Goal: Task Accomplishment & Management: Use online tool/utility

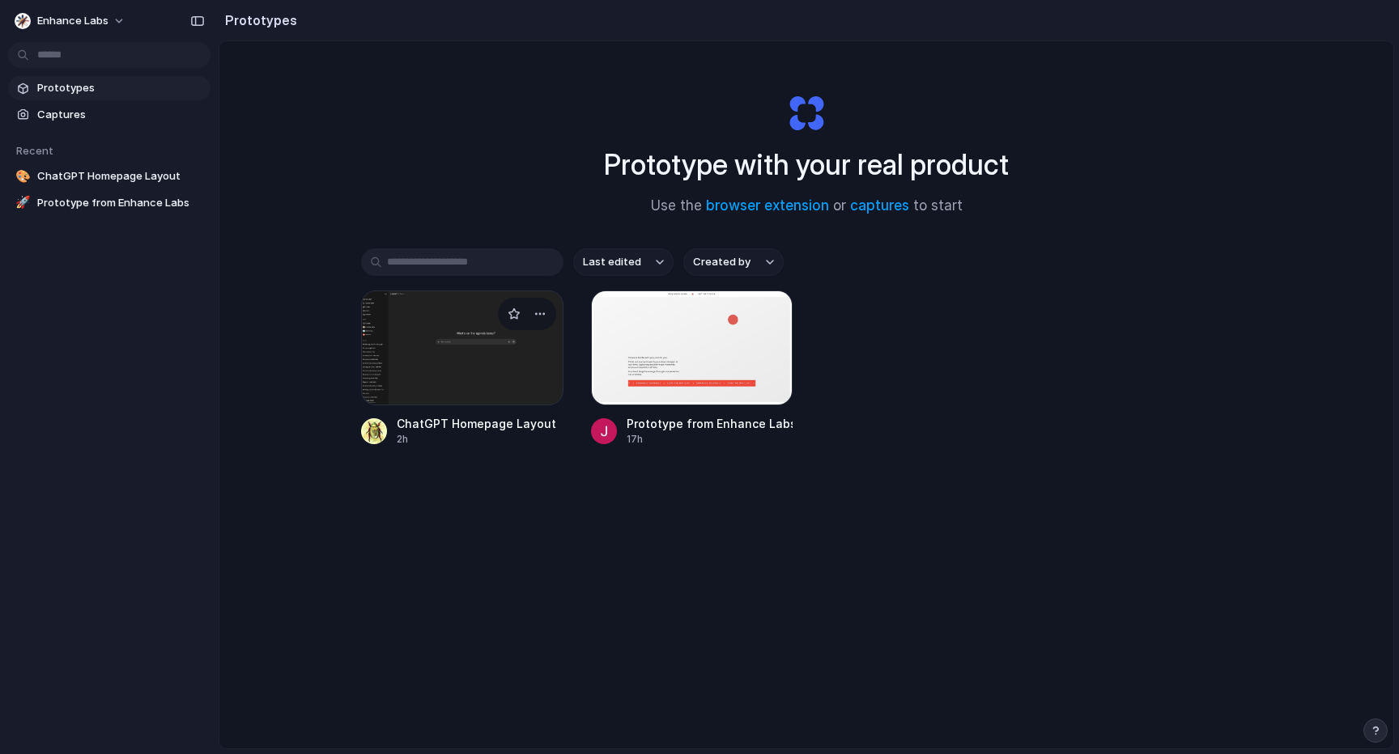
click at [474, 390] on div at bounding box center [462, 348] width 202 height 115
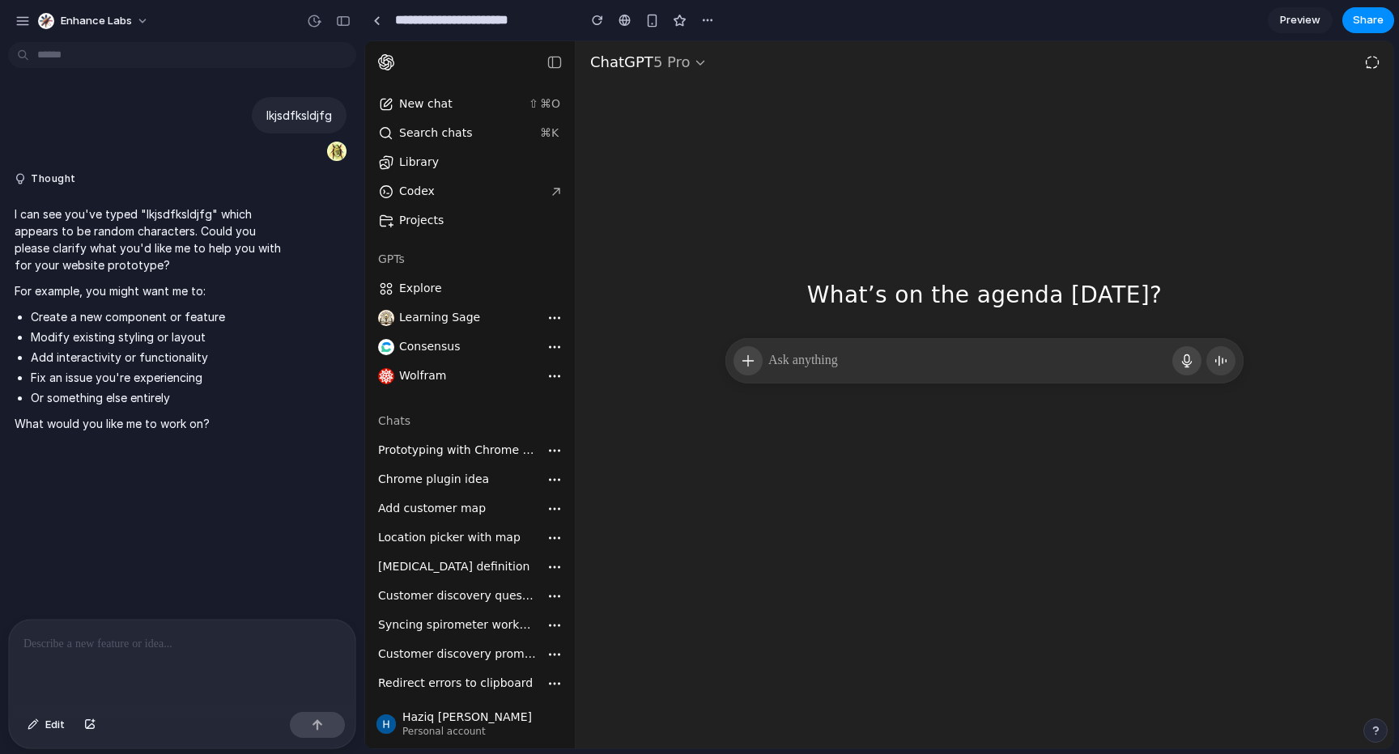
click at [877, 352] on p at bounding box center [967, 360] width 400 height 19
click at [828, 173] on div "What’s on the agenda [DATE]? What’s on the agenda [DATE]?" at bounding box center [985, 189] width 818 height 297
click at [172, 379] on li "Fix an issue you're experiencing" at bounding box center [158, 377] width 254 height 17
click at [491, 454] on span "Prototyping with Chrome plugin" at bounding box center [468, 450] width 180 height 13
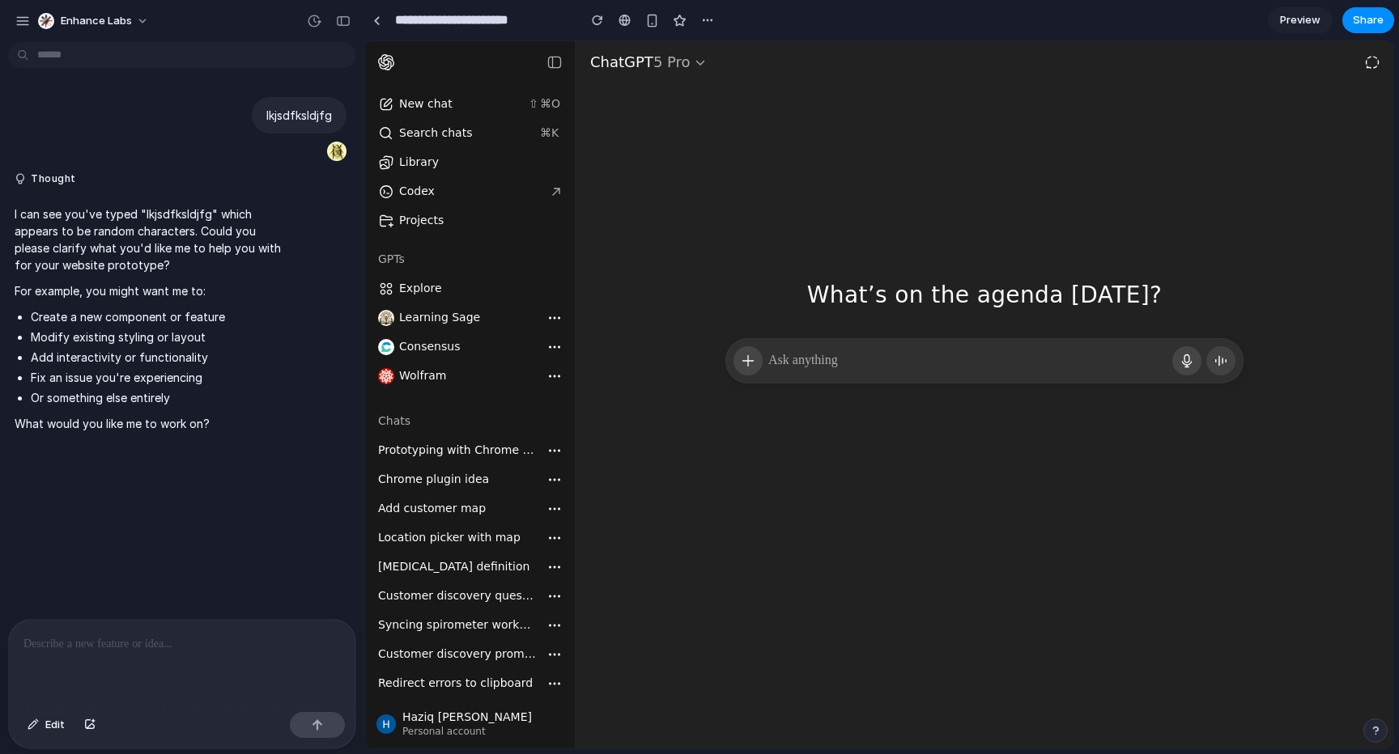
click at [491, 454] on span "Prototyping with Chrome plugin" at bounding box center [468, 450] width 180 height 13
click at [569, 454] on button "button" at bounding box center [555, 451] width 31 height 32
click at [559, 451] on icon "button" at bounding box center [559, 451] width 2 height 2
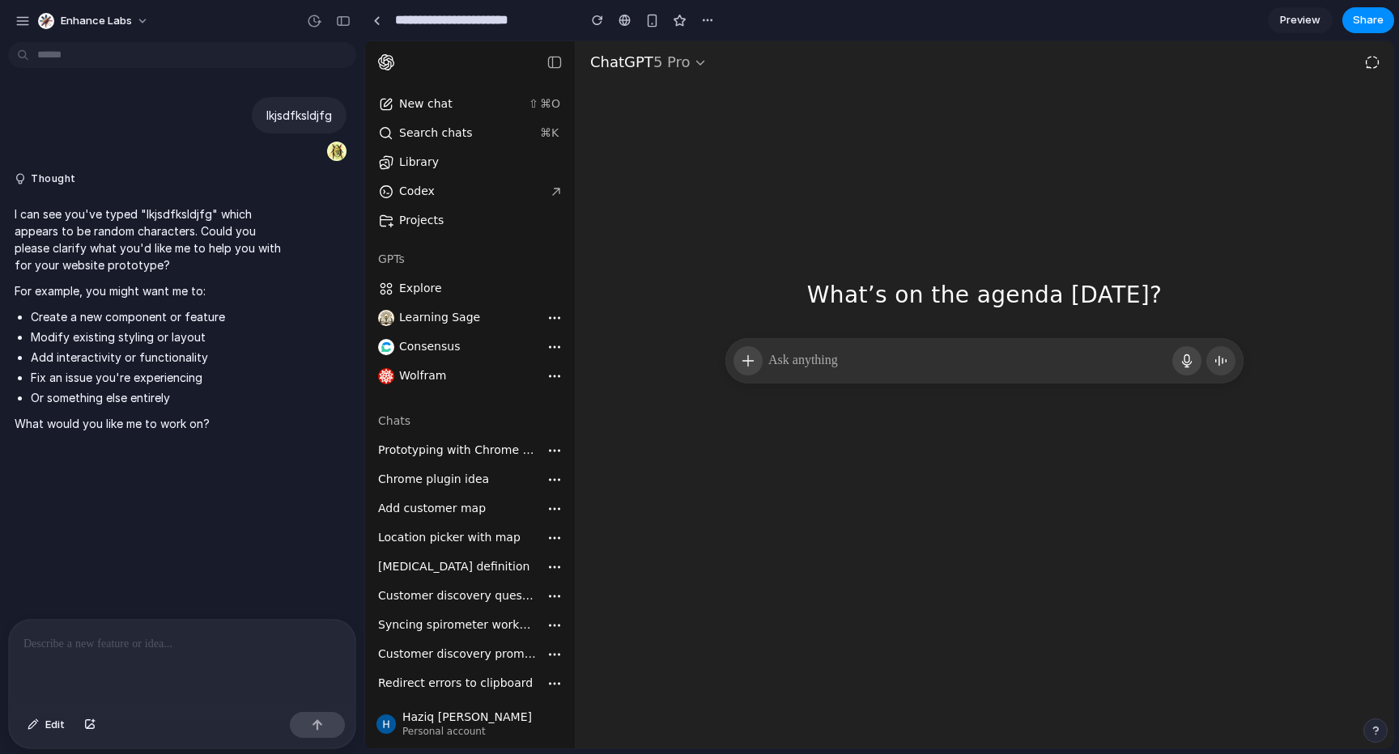
click at [737, 455] on div at bounding box center [984, 427] width 518 height 87
click at [801, 351] on p at bounding box center [967, 360] width 400 height 19
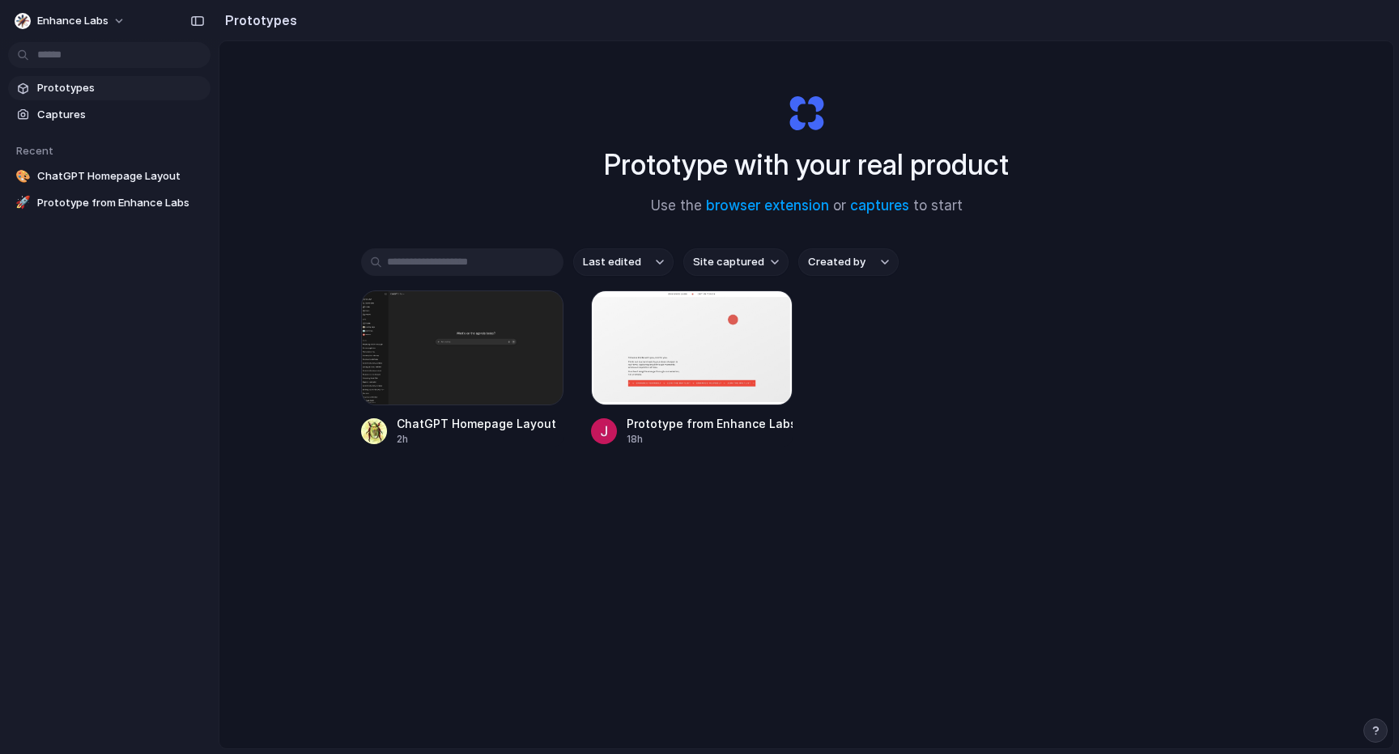
click at [429, 79] on div "Prototype with your real product Use the browser extension or captures to start…" at bounding box center [806, 437] width 1174 height 793
click at [812, 169] on h1 "Prototype with your real product" at bounding box center [806, 164] width 405 height 43
click at [657, 204] on span "Use the browser extension or captures to start" at bounding box center [807, 206] width 312 height 21
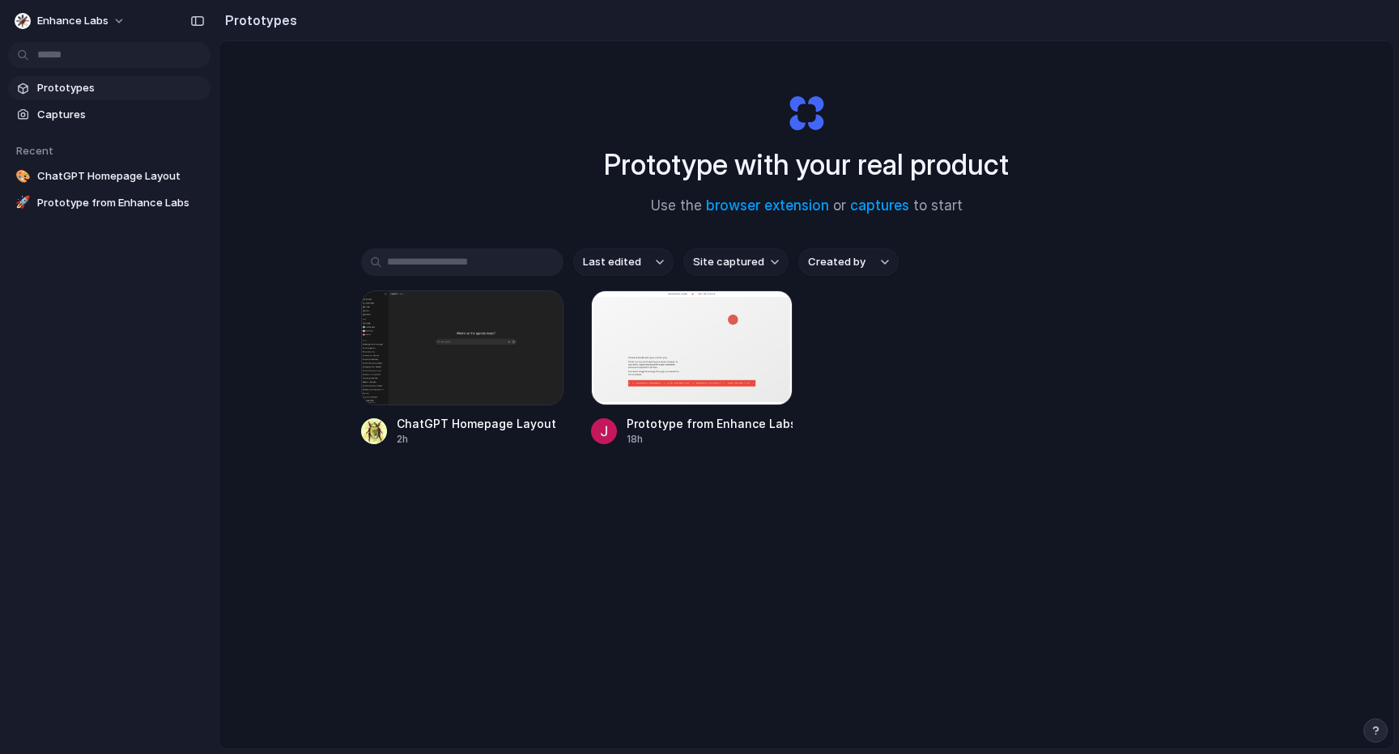
click at [572, 164] on div "Prototype with your real product Use the browser extension or captures to start" at bounding box center [806, 148] width 648 height 175
click at [113, 116] on span "Captures" at bounding box center [120, 115] width 167 height 16
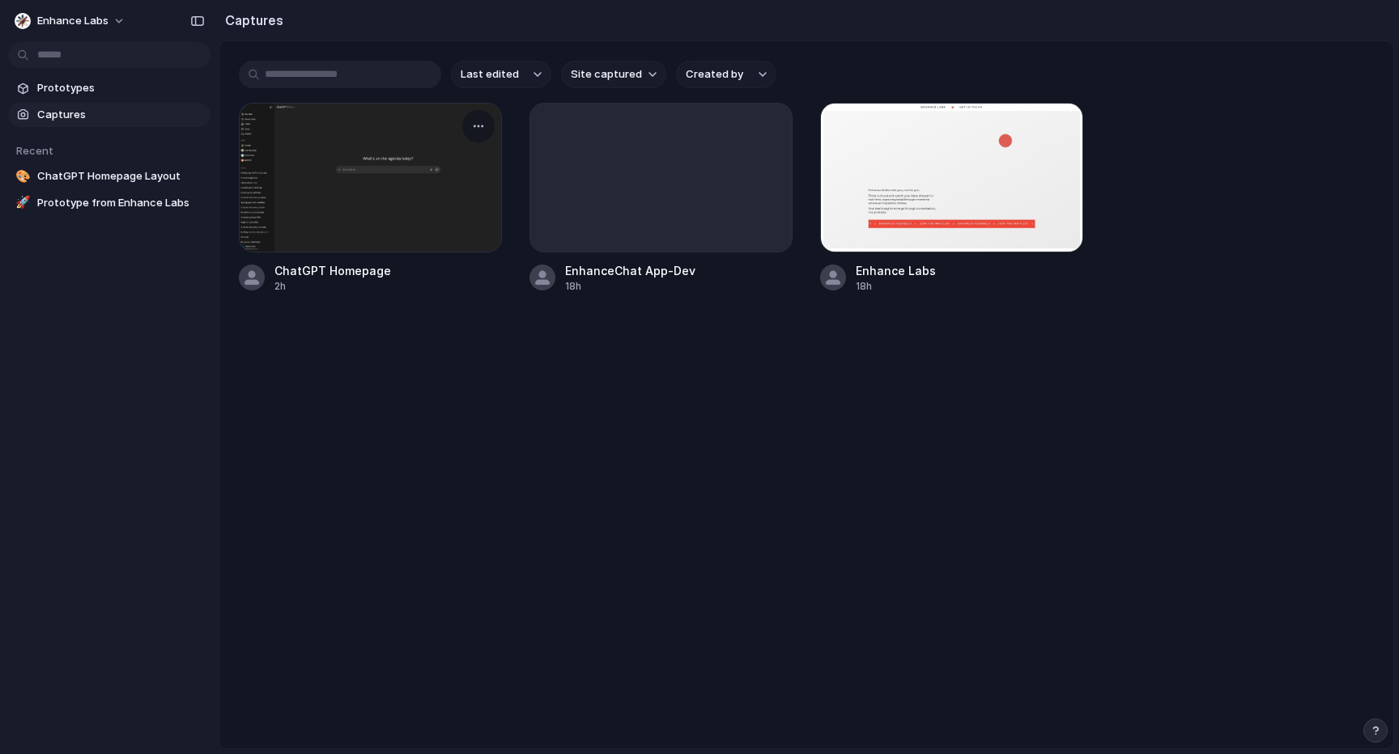
click at [424, 230] on div at bounding box center [370, 178] width 263 height 150
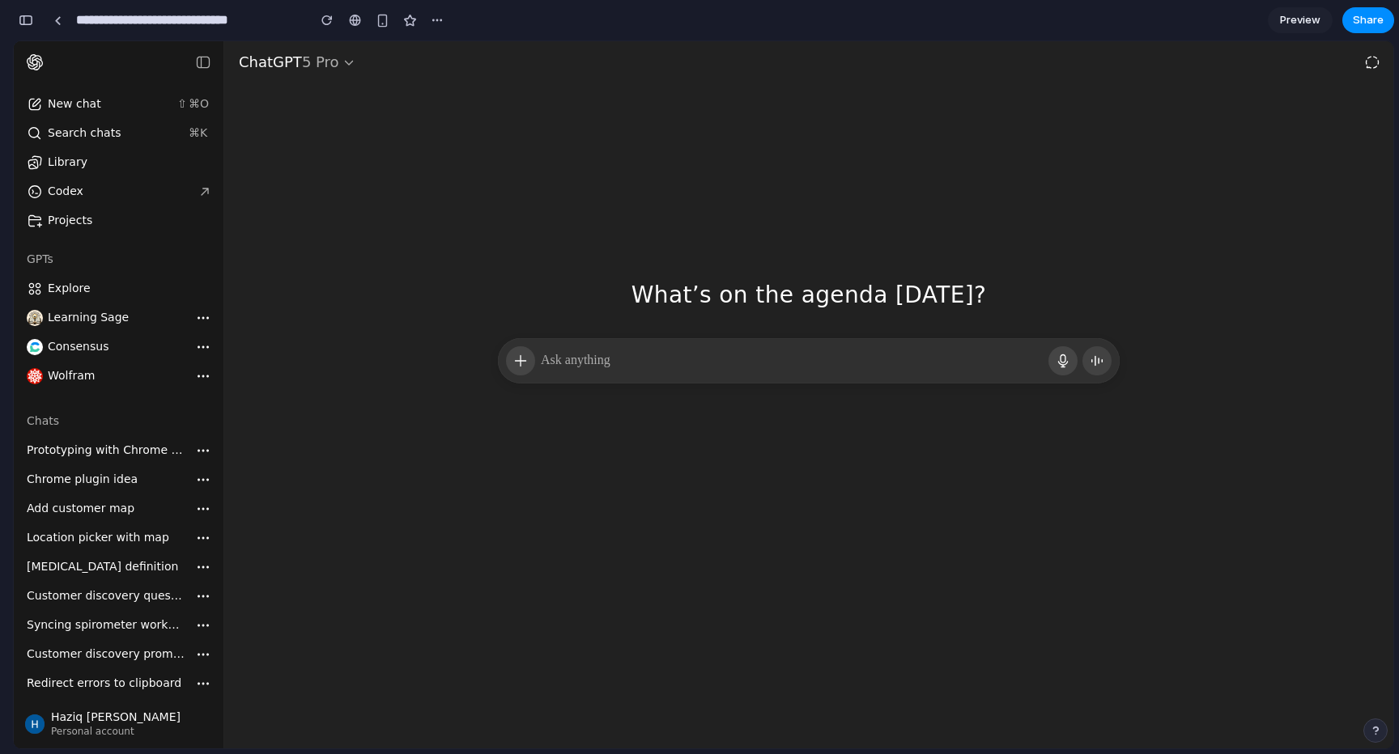
click at [451, 18] on section "**********" at bounding box center [703, 20] width 1381 height 40
click at [443, 18] on div "button" at bounding box center [437, 20] width 13 height 13
click at [868, 218] on div "Duplicate Delete" at bounding box center [699, 377] width 1399 height 754
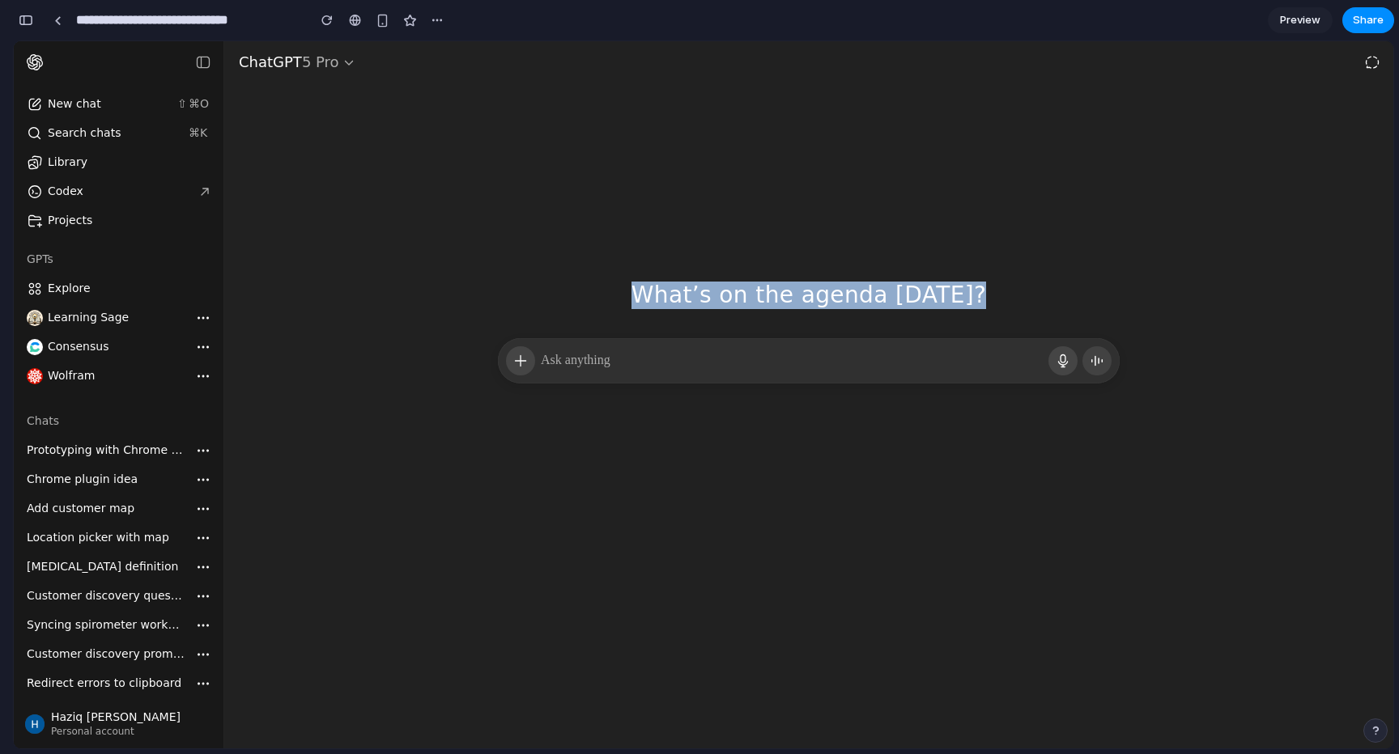
drag, startPoint x: 1010, startPoint y: 162, endPoint x: 1167, endPoint y: 563, distance: 430.9
click at [1167, 563] on div "ChatGPT 5 Pro What’s on the agenda [DATE]? What’s on the agenda [DATE]?" at bounding box center [808, 395] width 1169 height 708
click at [1167, 563] on div at bounding box center [808, 536] width 1169 height 397
drag, startPoint x: 1167, startPoint y: 563, endPoint x: 937, endPoint y: 126, distance: 493.5
click at [937, 126] on div "ChatGPT 5 Pro What’s on the agenda [DATE]? What’s on the agenda [DATE]?" at bounding box center [808, 395] width 1169 height 708
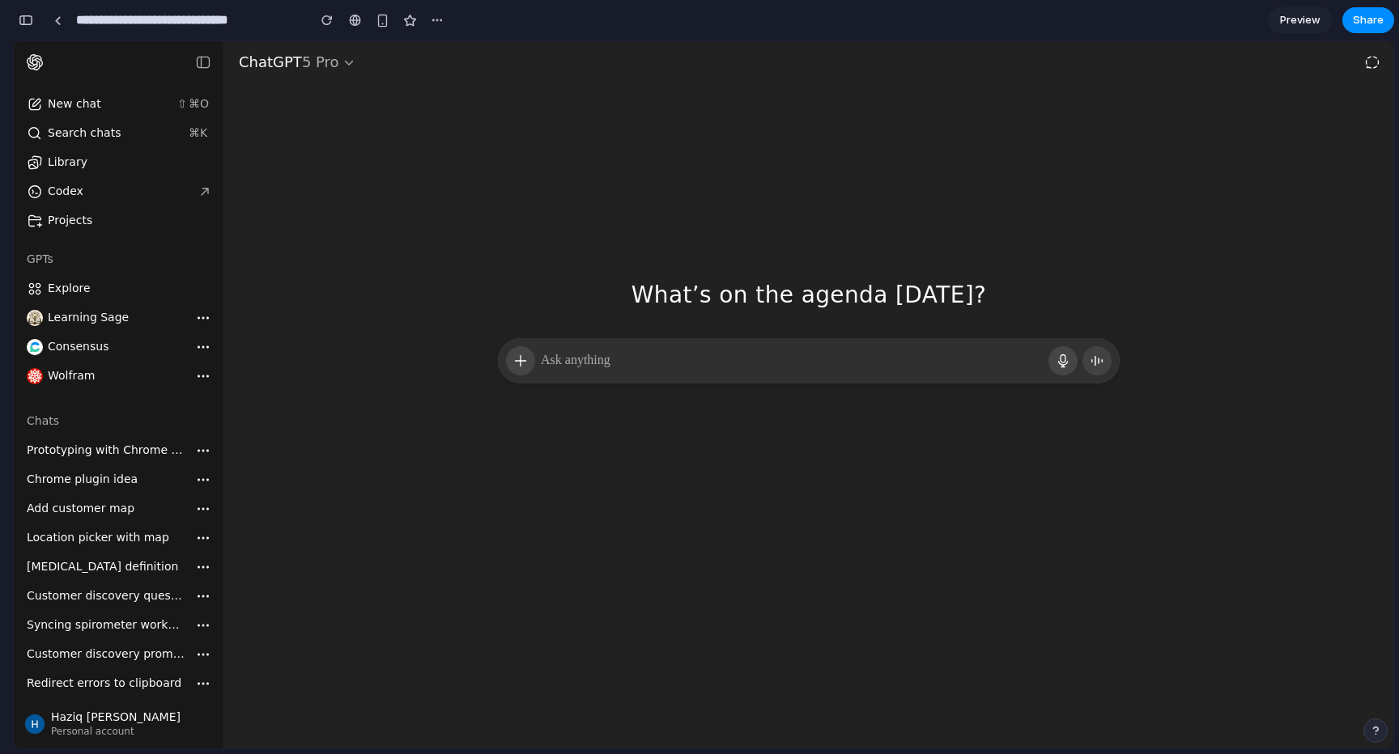
click at [937, 126] on div "What’s on the agenda [DATE]? What’s on the agenda [DATE]?" at bounding box center [808, 189] width 1169 height 297
click at [62, 26] on link at bounding box center [57, 20] width 24 height 24
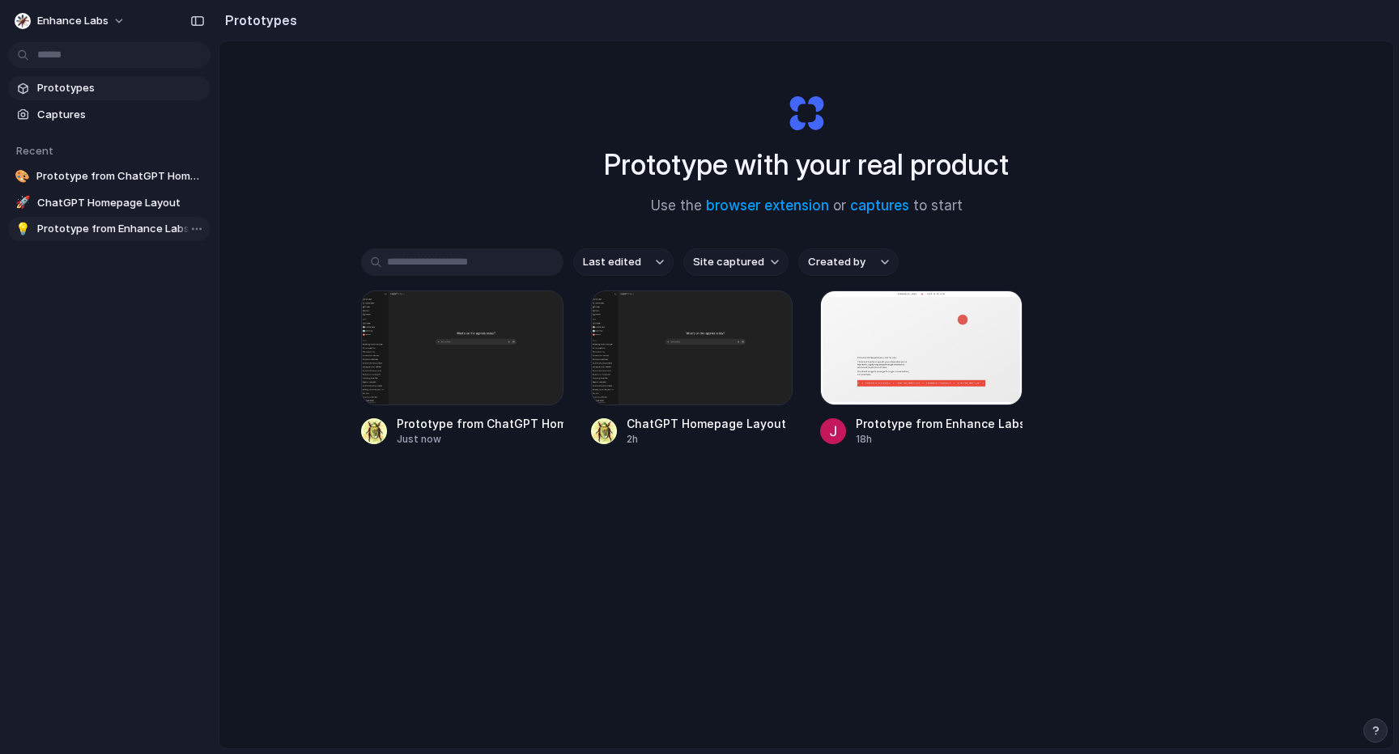
click at [96, 225] on span "Prototype from Enhance Labs" at bounding box center [120, 229] width 167 height 16
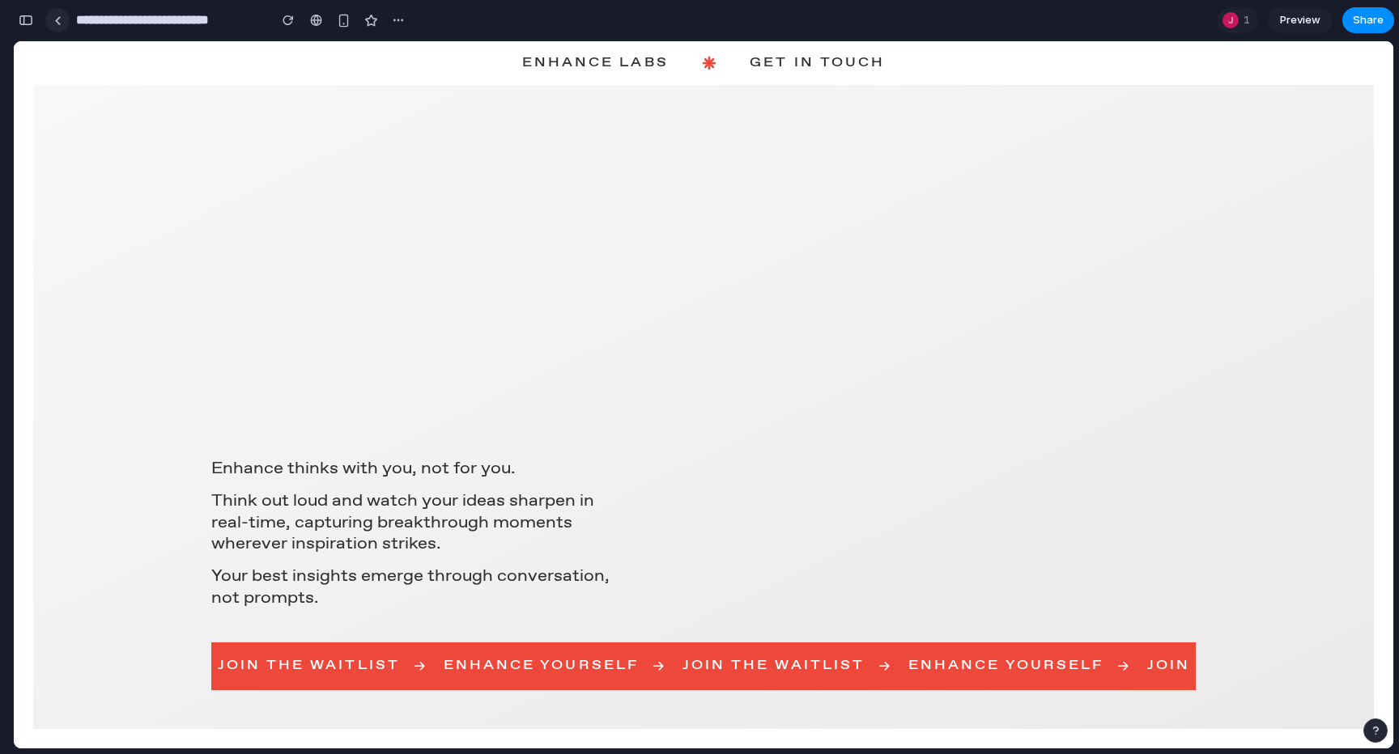
click at [56, 28] on link at bounding box center [57, 20] width 24 height 24
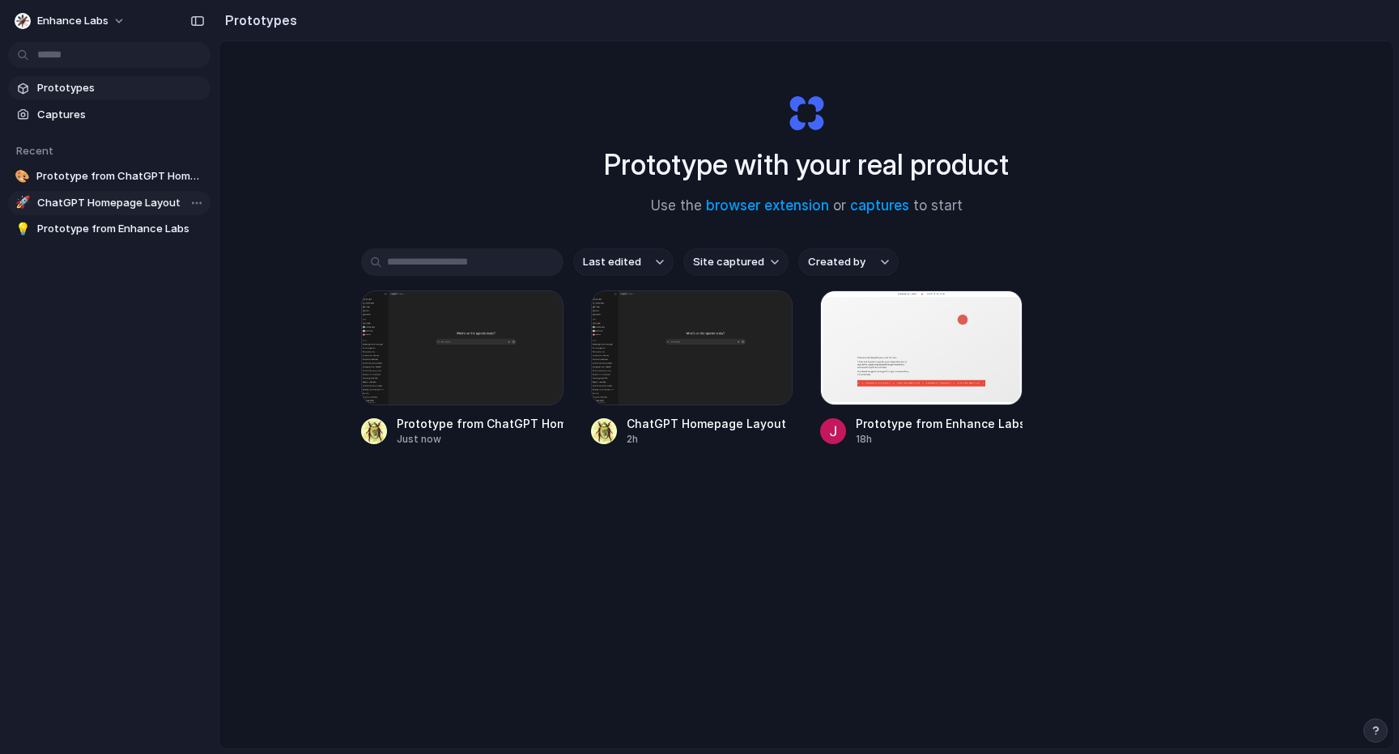
click at [75, 194] on link "🚀 ChatGPT Homepage Layout" at bounding box center [109, 203] width 202 height 24
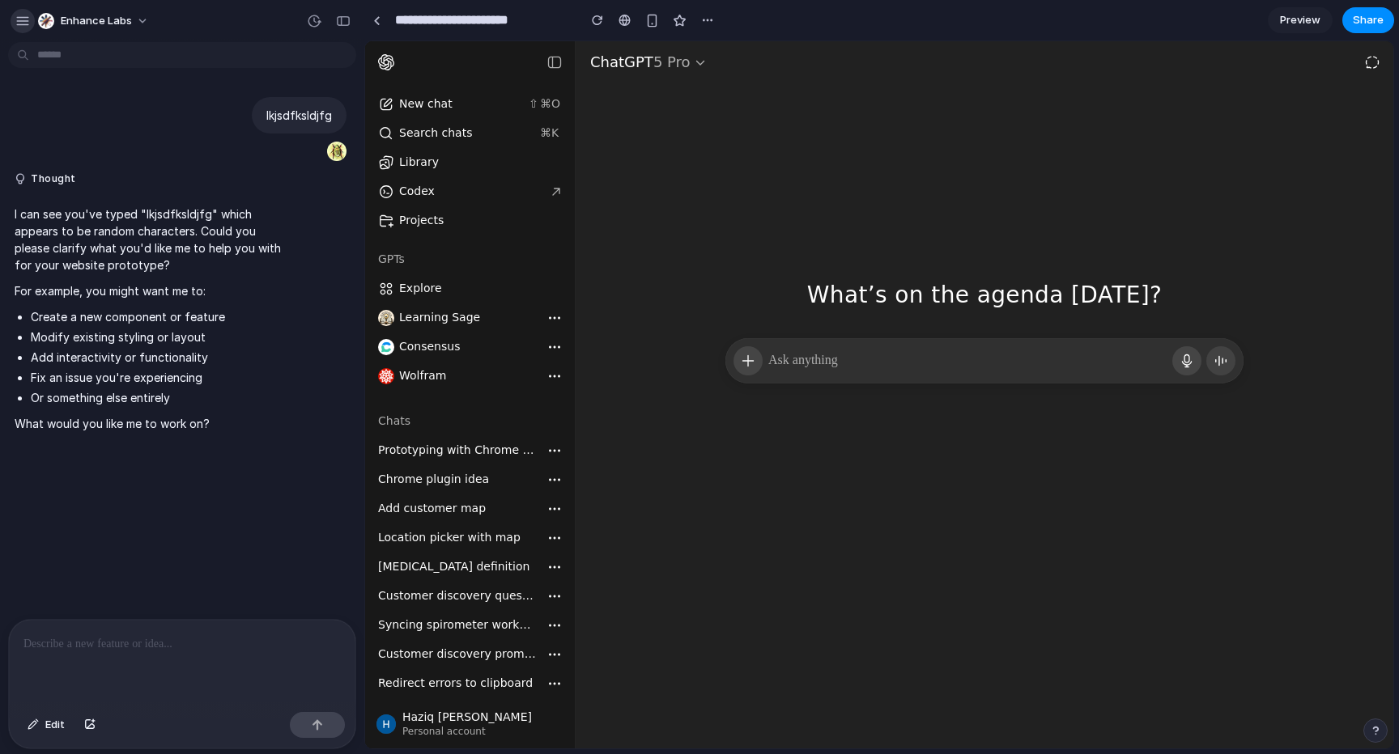
click at [22, 23] on div "button" at bounding box center [22, 21] width 15 height 15
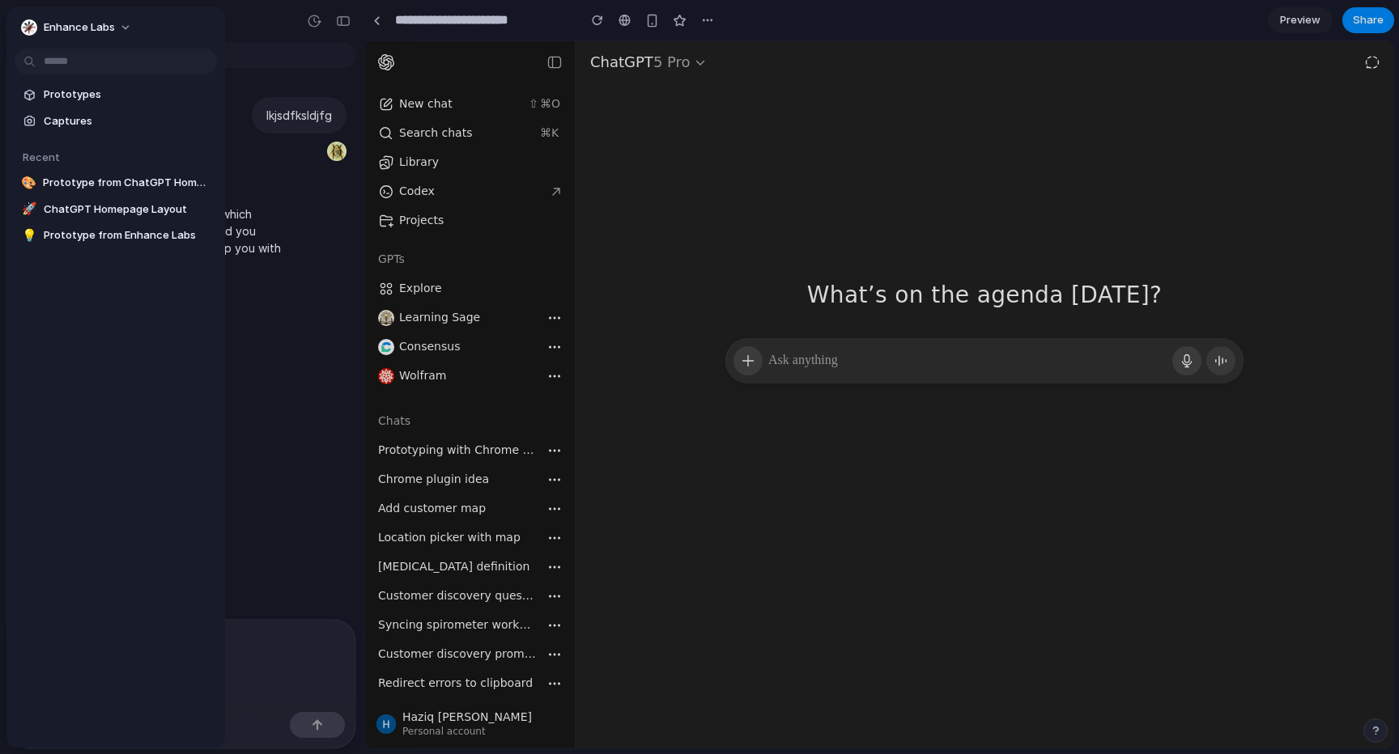
click at [117, 170] on section "Recent 🎨 Prototype from ChatGPT Homepage 🚀 ChatGPT Homepage Layout 💡 Prototype …" at bounding box center [115, 191] width 219 height 115
click at [113, 175] on span "Prototype from ChatGPT Homepage" at bounding box center [127, 183] width 168 height 16
type input "**********"
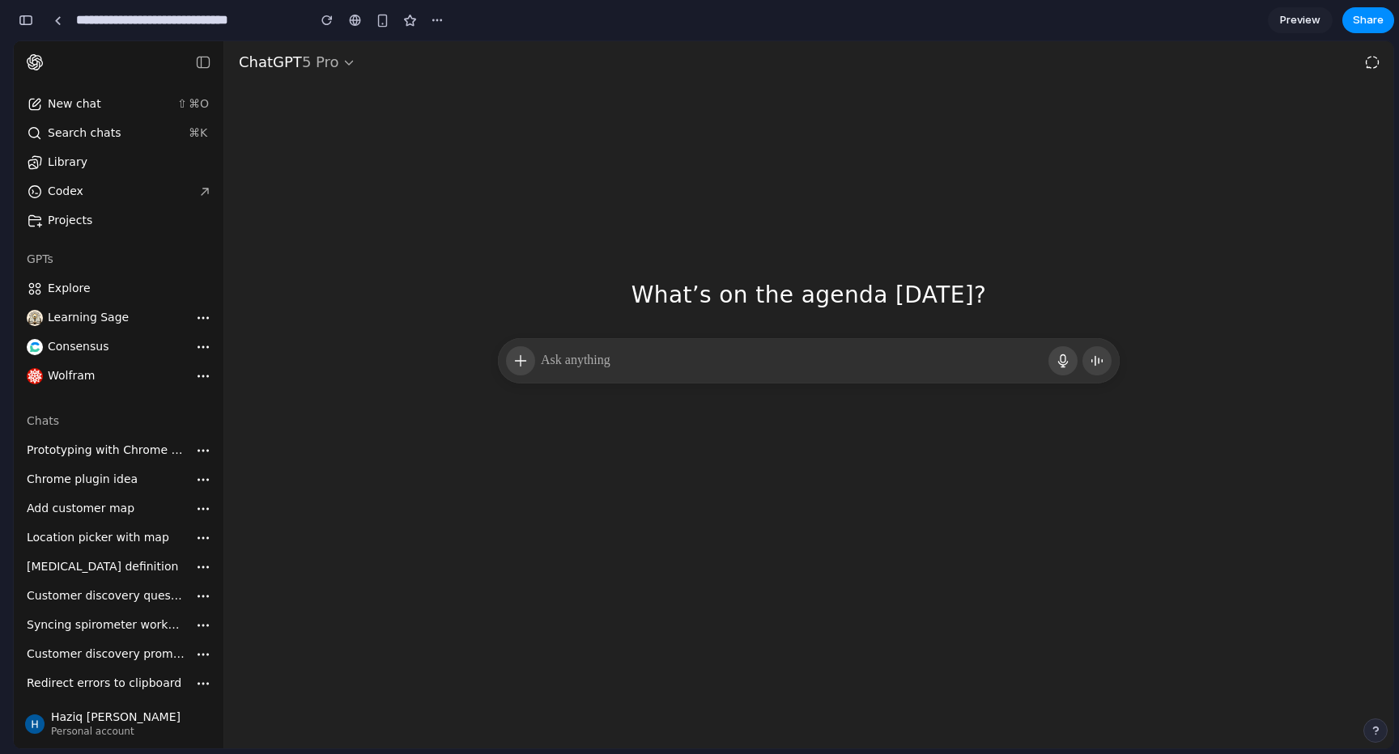
click at [691, 358] on p at bounding box center [792, 360] width 504 height 19
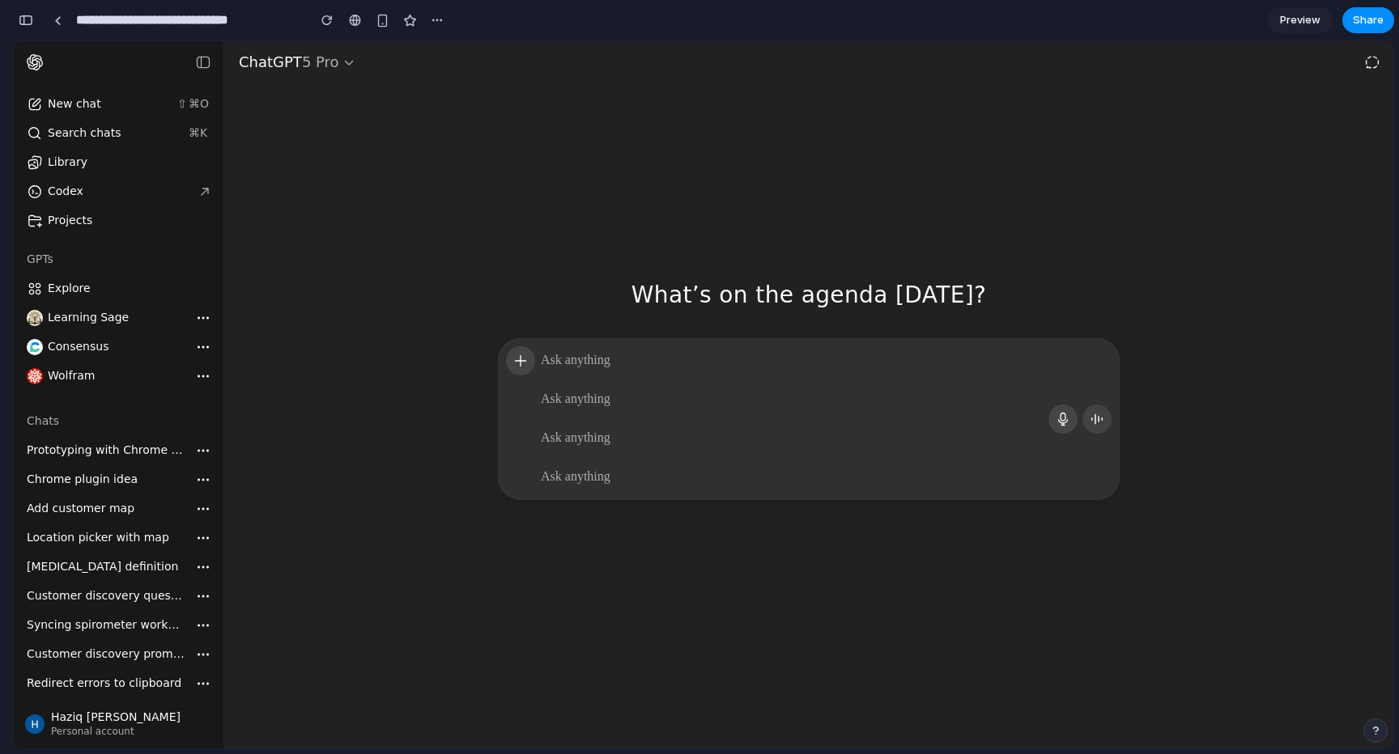
click at [422, 136] on div "What’s on the agenda [DATE]? What’s on the agenda [DATE]?" at bounding box center [808, 189] width 1169 height 297
click at [61, 32] on div "**********" at bounding box center [247, 20] width 404 height 29
click at [49, 11] on link at bounding box center [57, 20] width 24 height 24
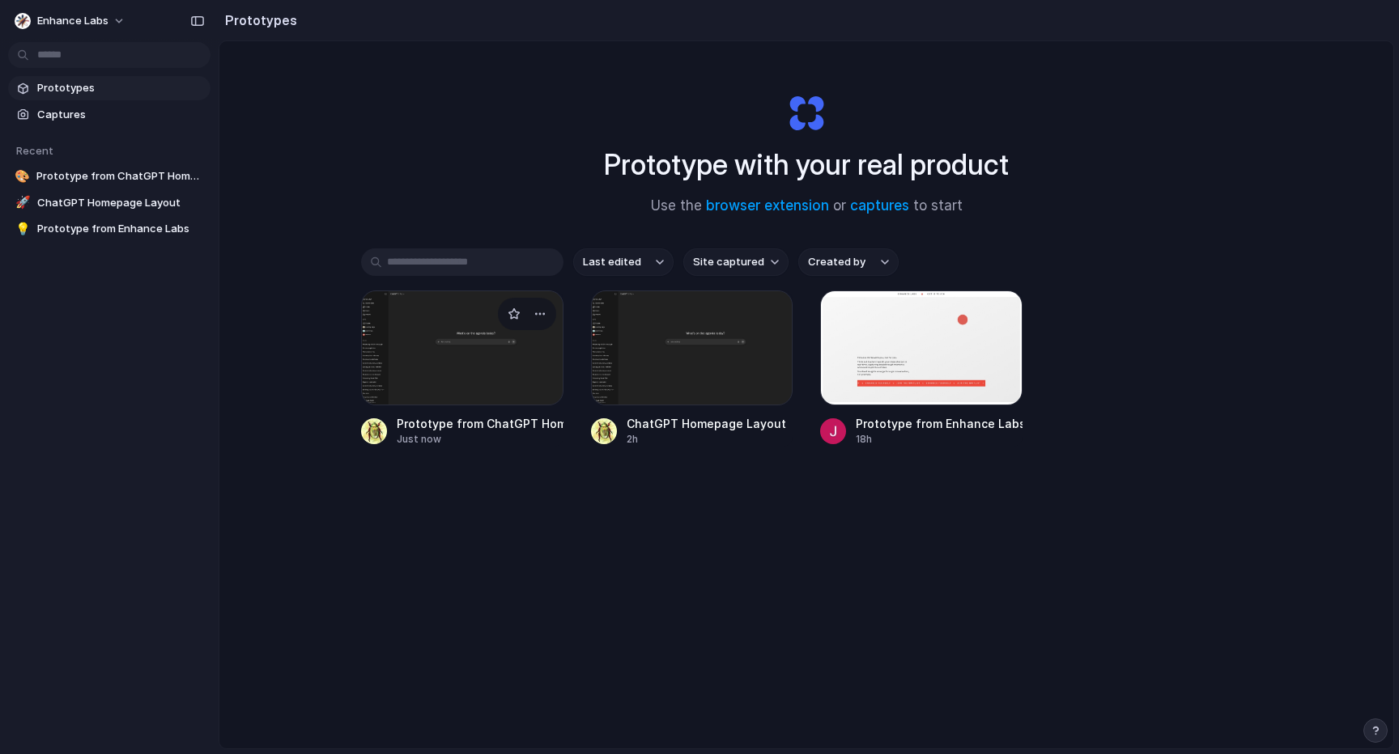
click at [439, 345] on div at bounding box center [462, 348] width 202 height 115
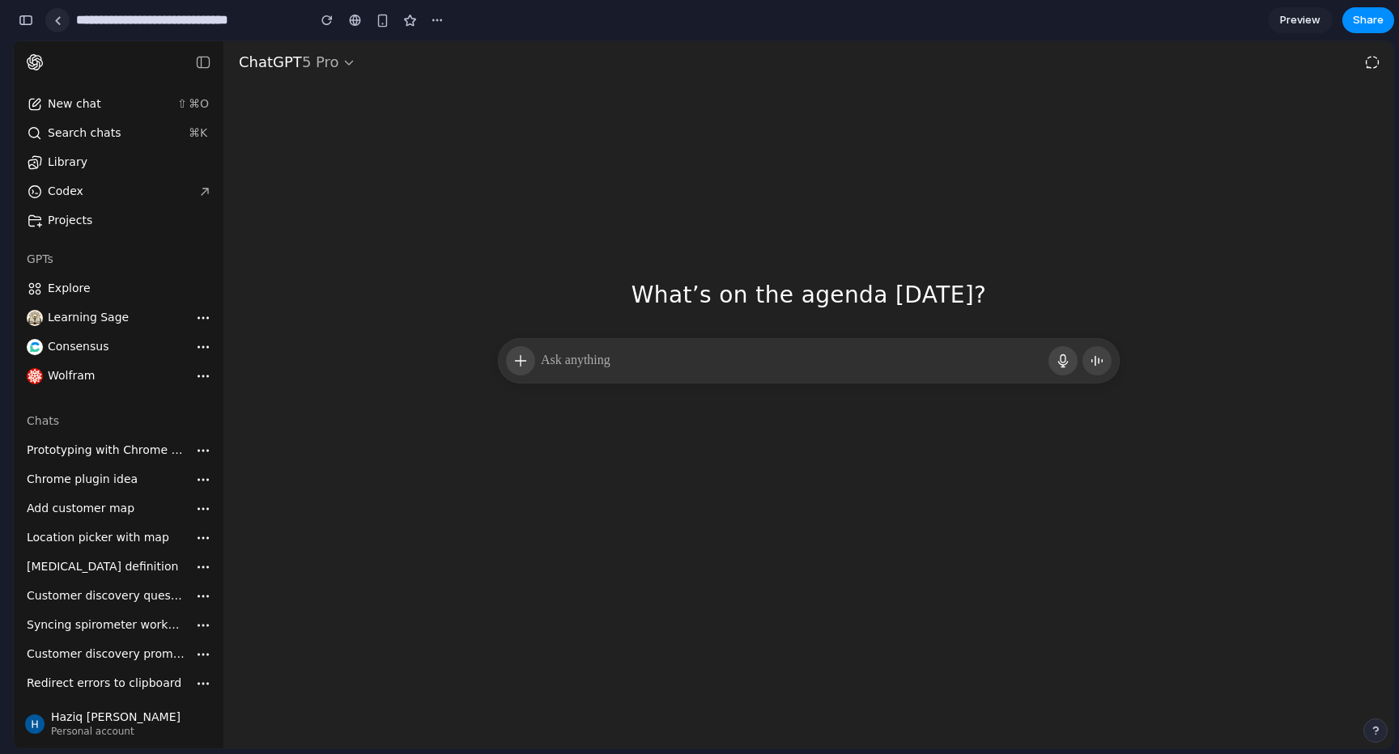
click at [65, 24] on link at bounding box center [57, 20] width 24 height 24
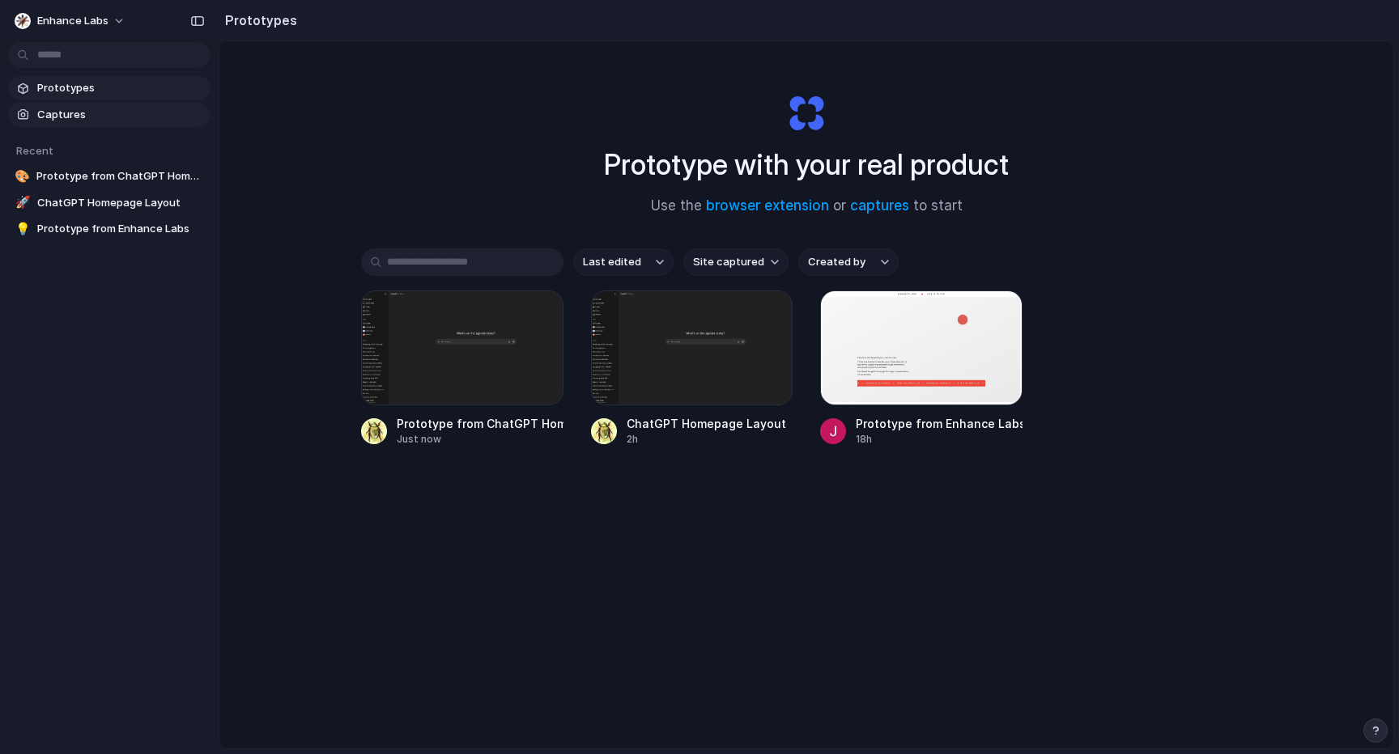
click at [79, 117] on span "Captures" at bounding box center [120, 115] width 167 height 16
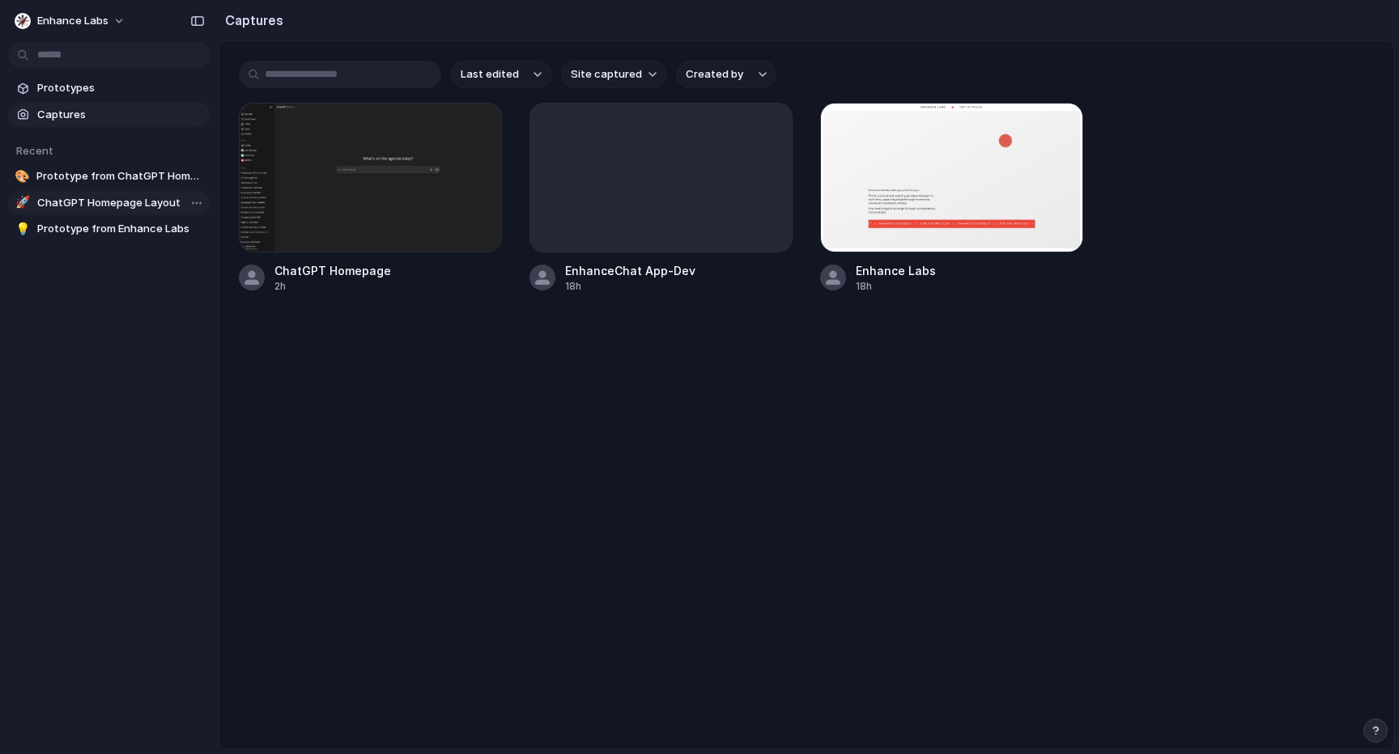
click at [125, 205] on span "ChatGPT Homepage Layout" at bounding box center [120, 203] width 167 height 16
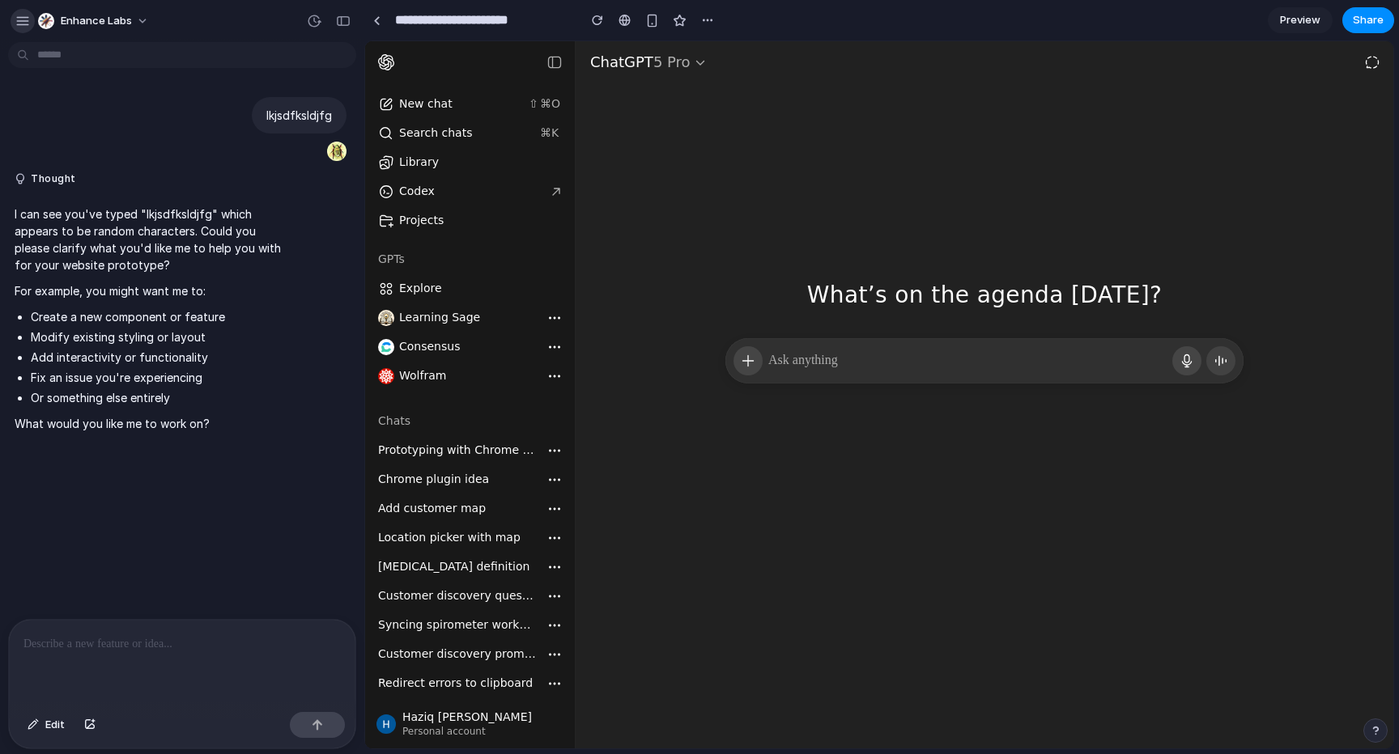
click at [23, 11] on button "button" at bounding box center [23, 21] width 24 height 24
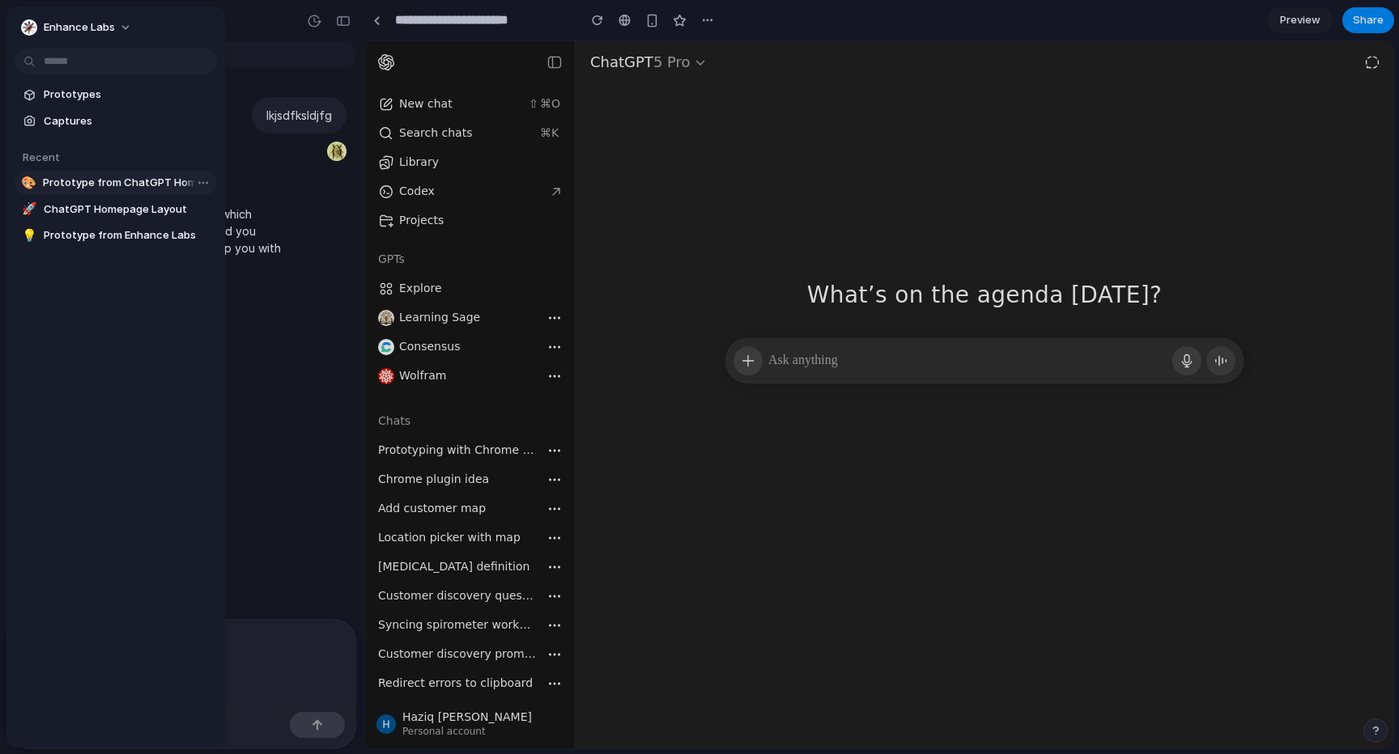
click at [81, 173] on link "🎨 Prototype from ChatGPT Homepage" at bounding box center [116, 183] width 202 height 24
type input "**********"
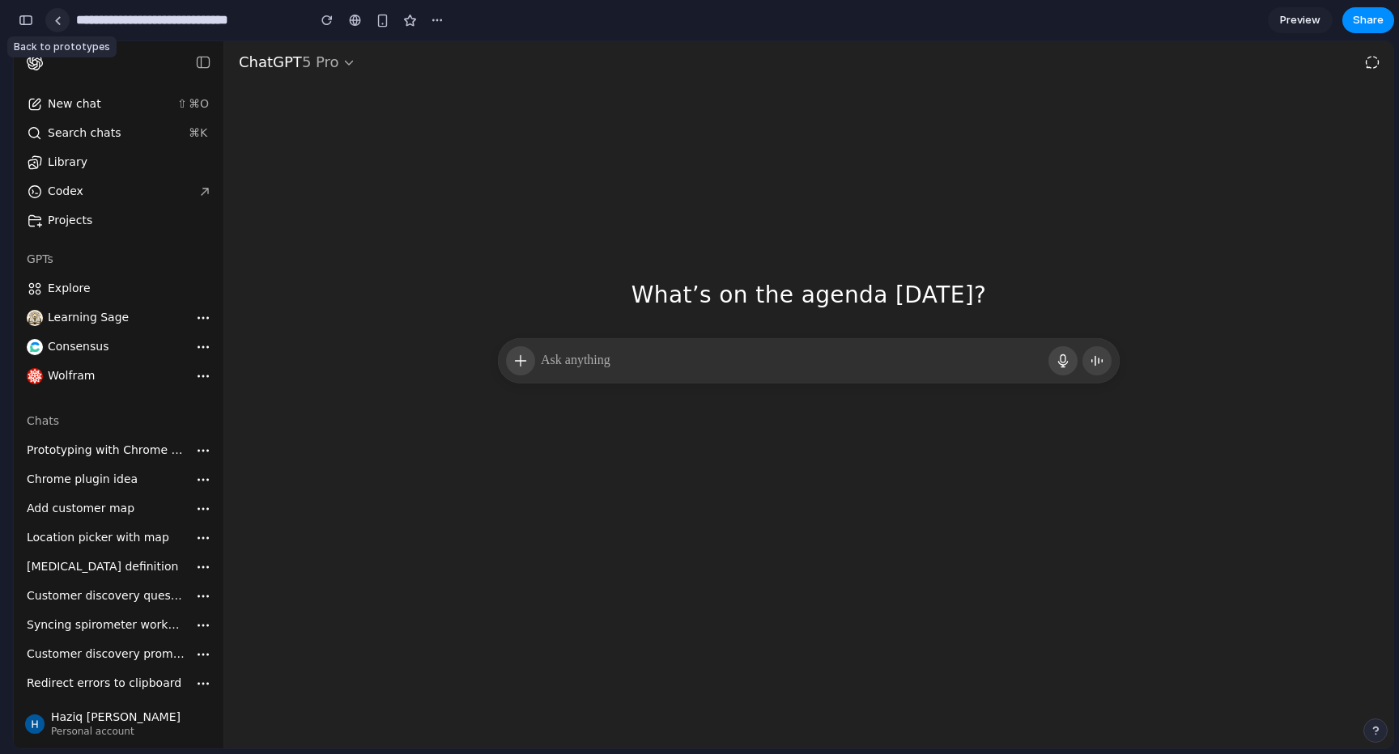
click at [62, 26] on link at bounding box center [57, 20] width 24 height 24
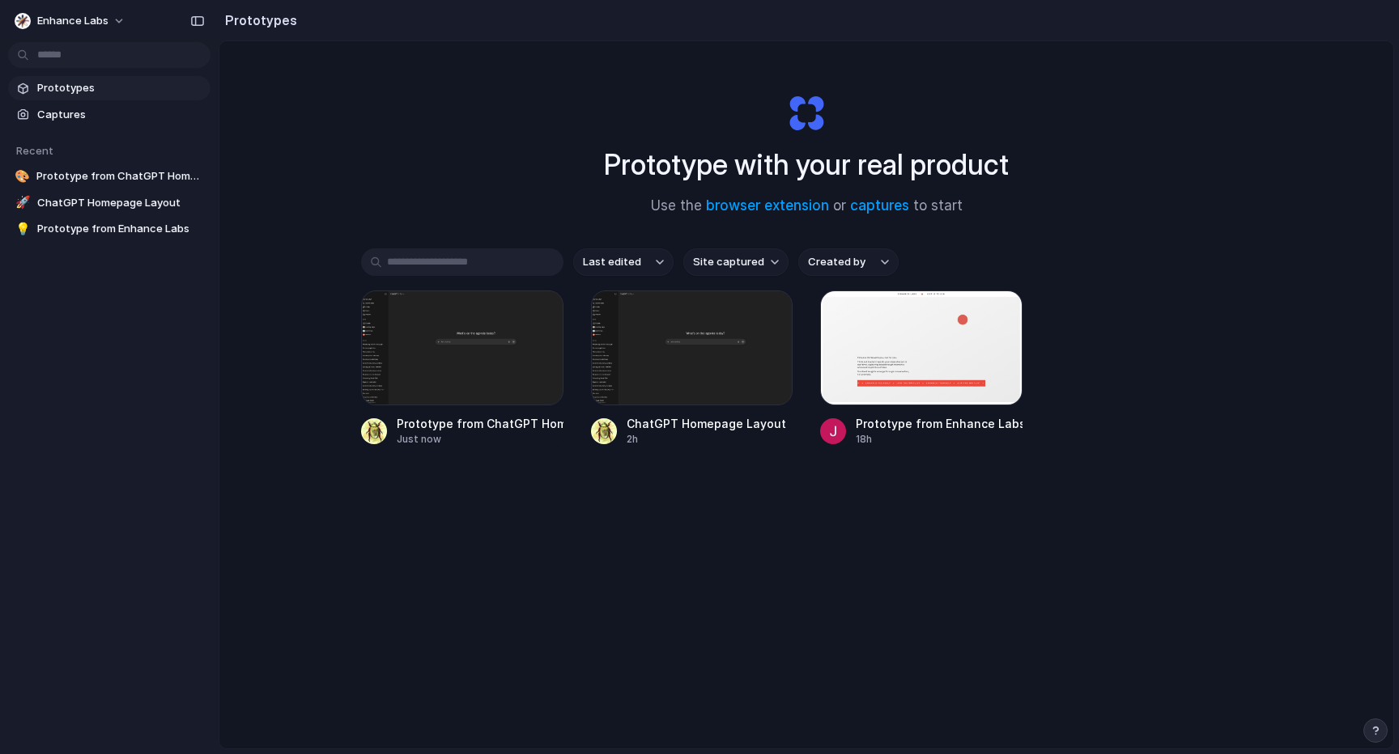
click at [62, 26] on span "Enhance Labs" at bounding box center [72, 21] width 71 height 16
click at [212, 150] on li "Dark" at bounding box center [198, 161] width 96 height 26
click at [388, 163] on div "Prototype with your real product Use the browser extension or captures to start…" at bounding box center [806, 437] width 1174 height 793
